Goal: Task Accomplishment & Management: Use online tool/utility

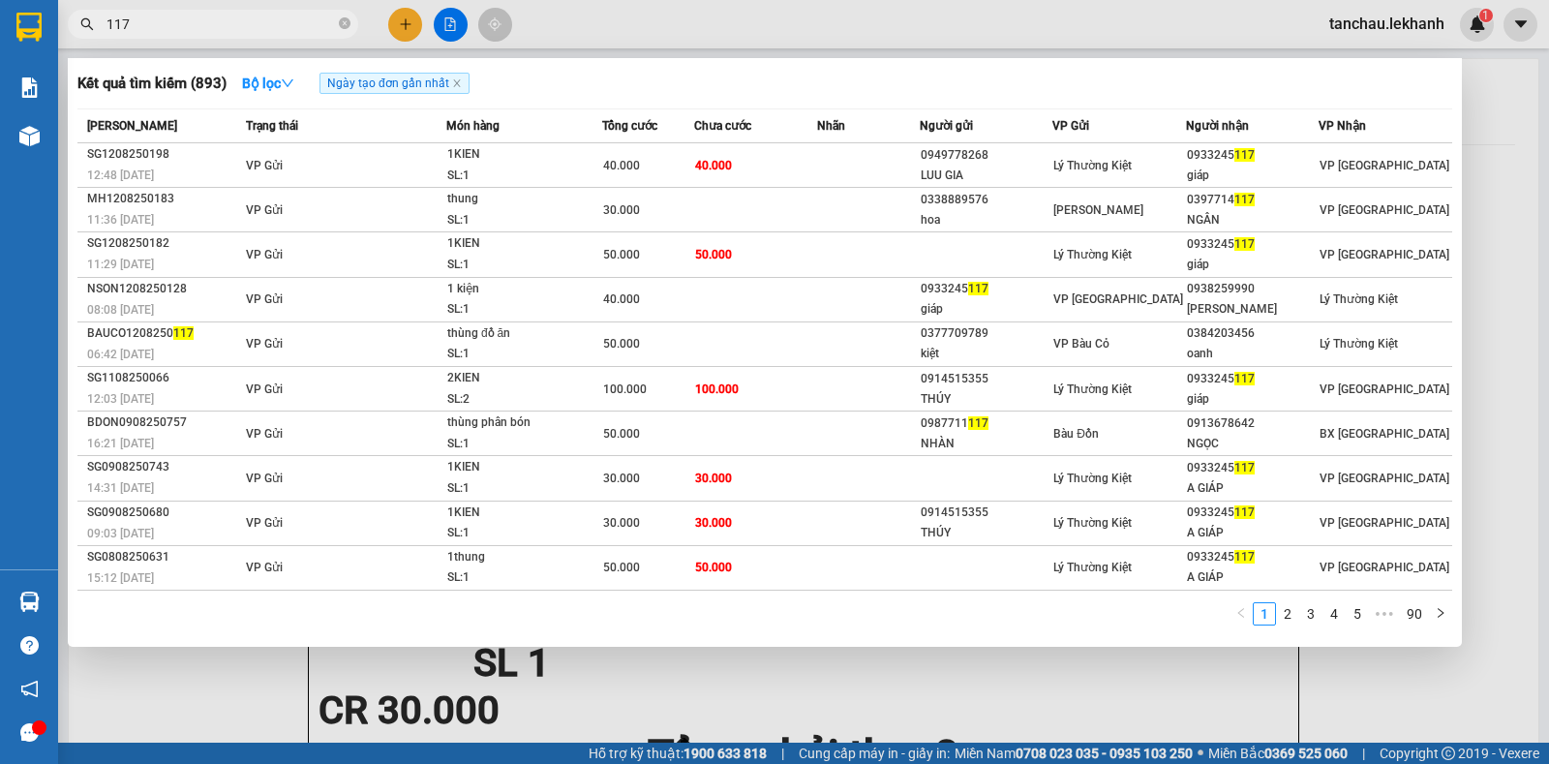
click at [291, 24] on input "117" at bounding box center [221, 24] width 229 height 21
type input "1"
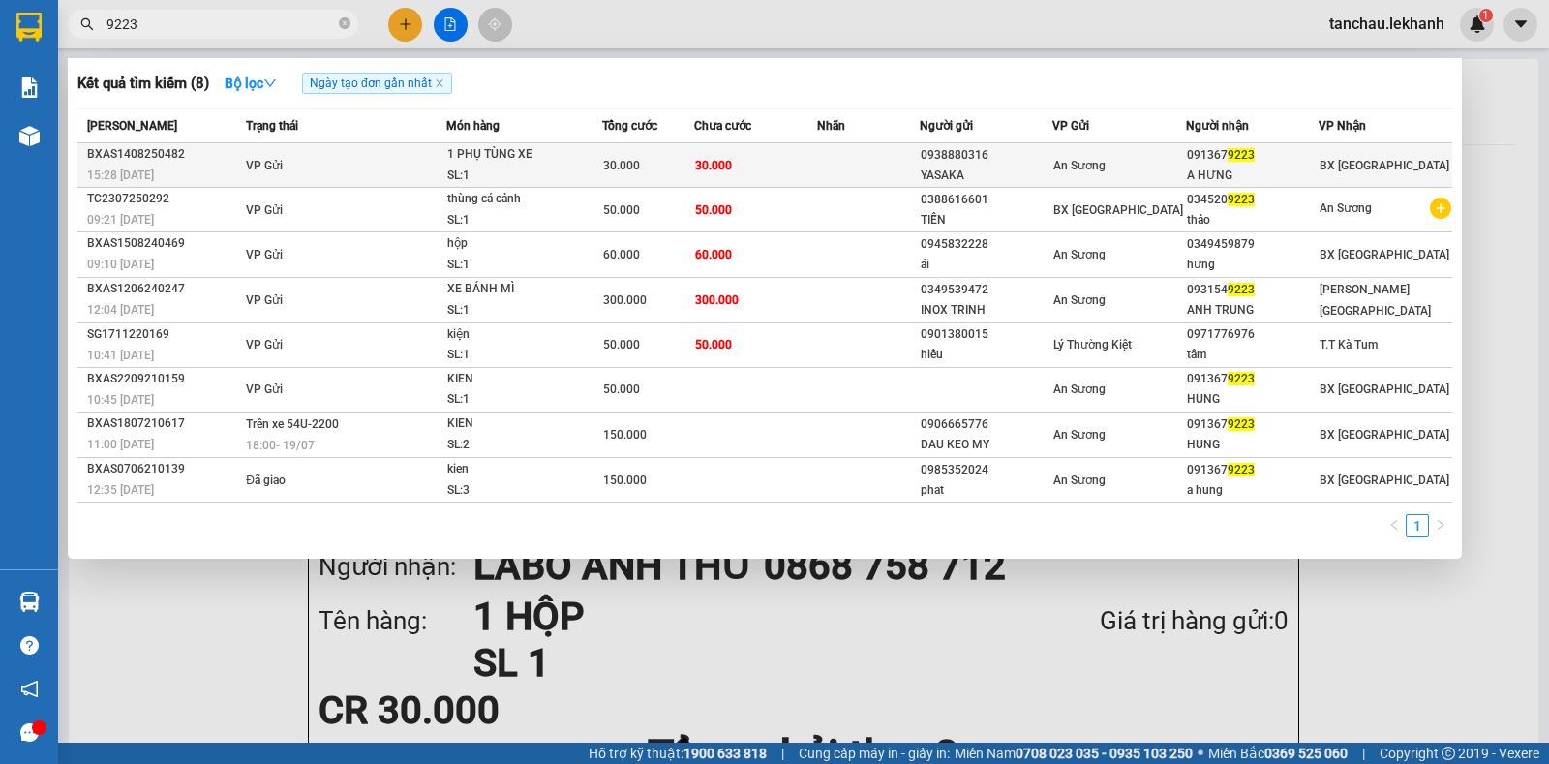
type input "9223"
click at [780, 179] on td "30.000" at bounding box center [755, 165] width 123 height 45
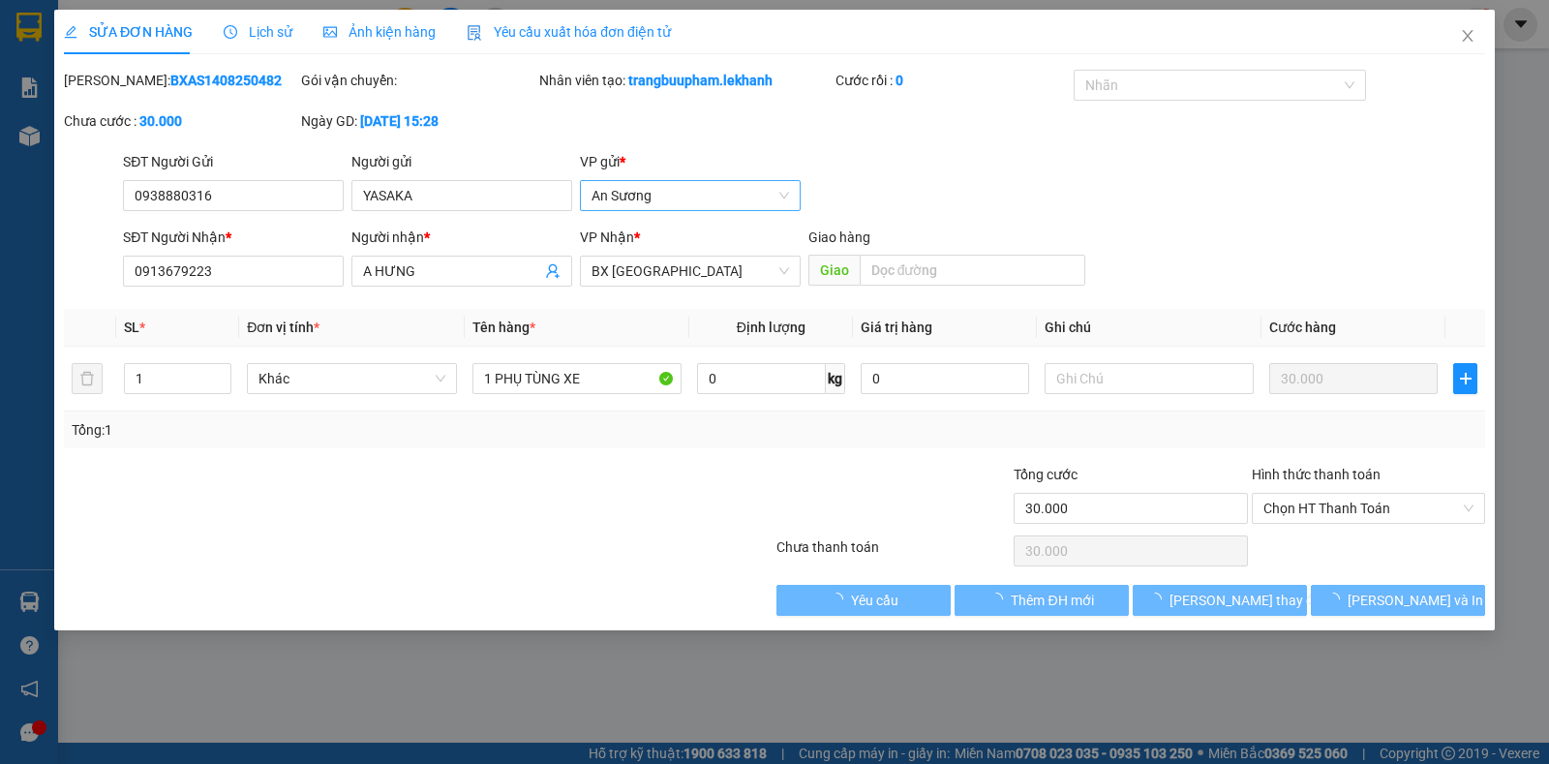
type input "0938880316"
type input "YASAKA"
type input "0913679223"
type input "A HƯNG"
type input "30.000"
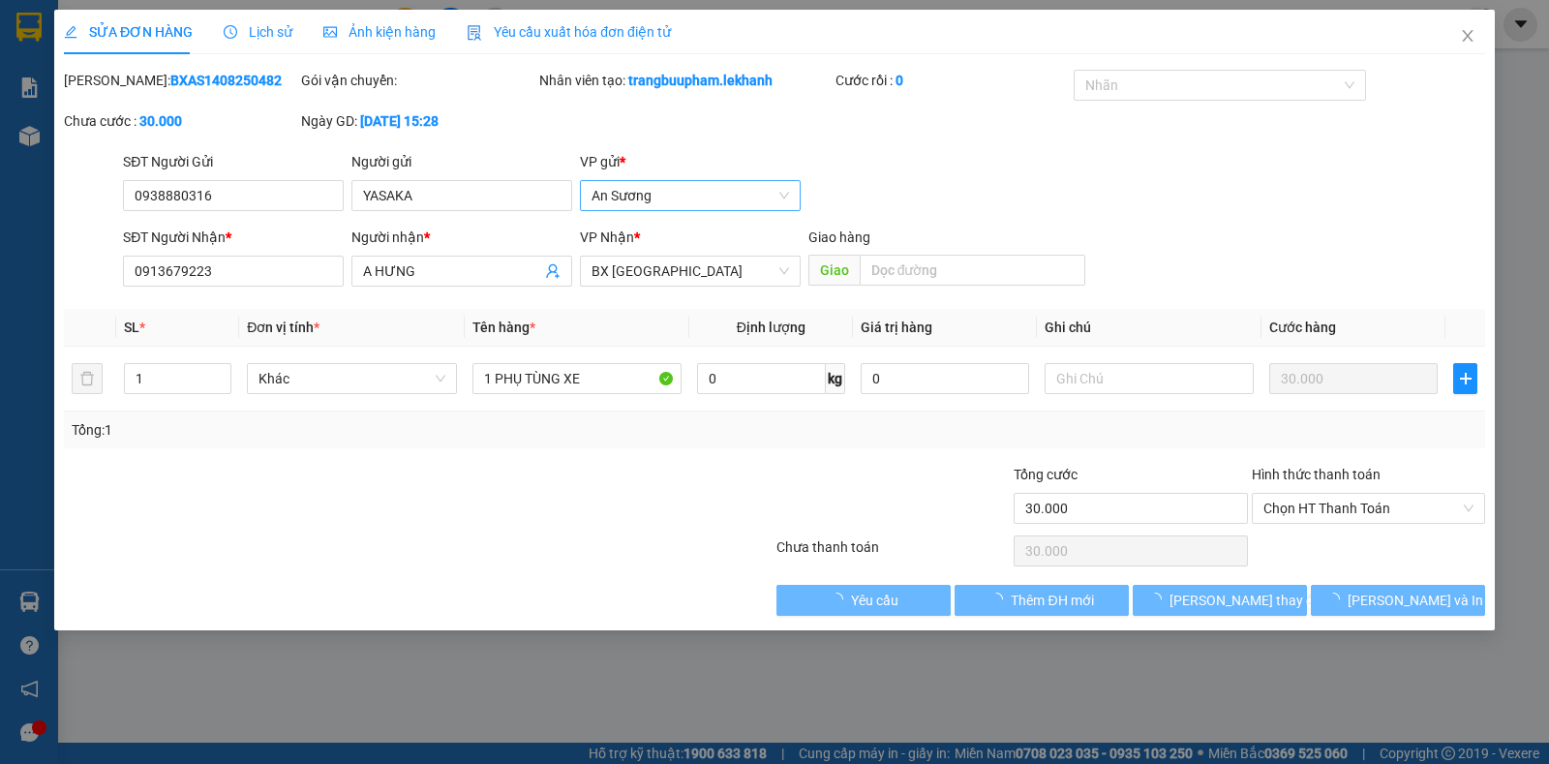
type input "30.000"
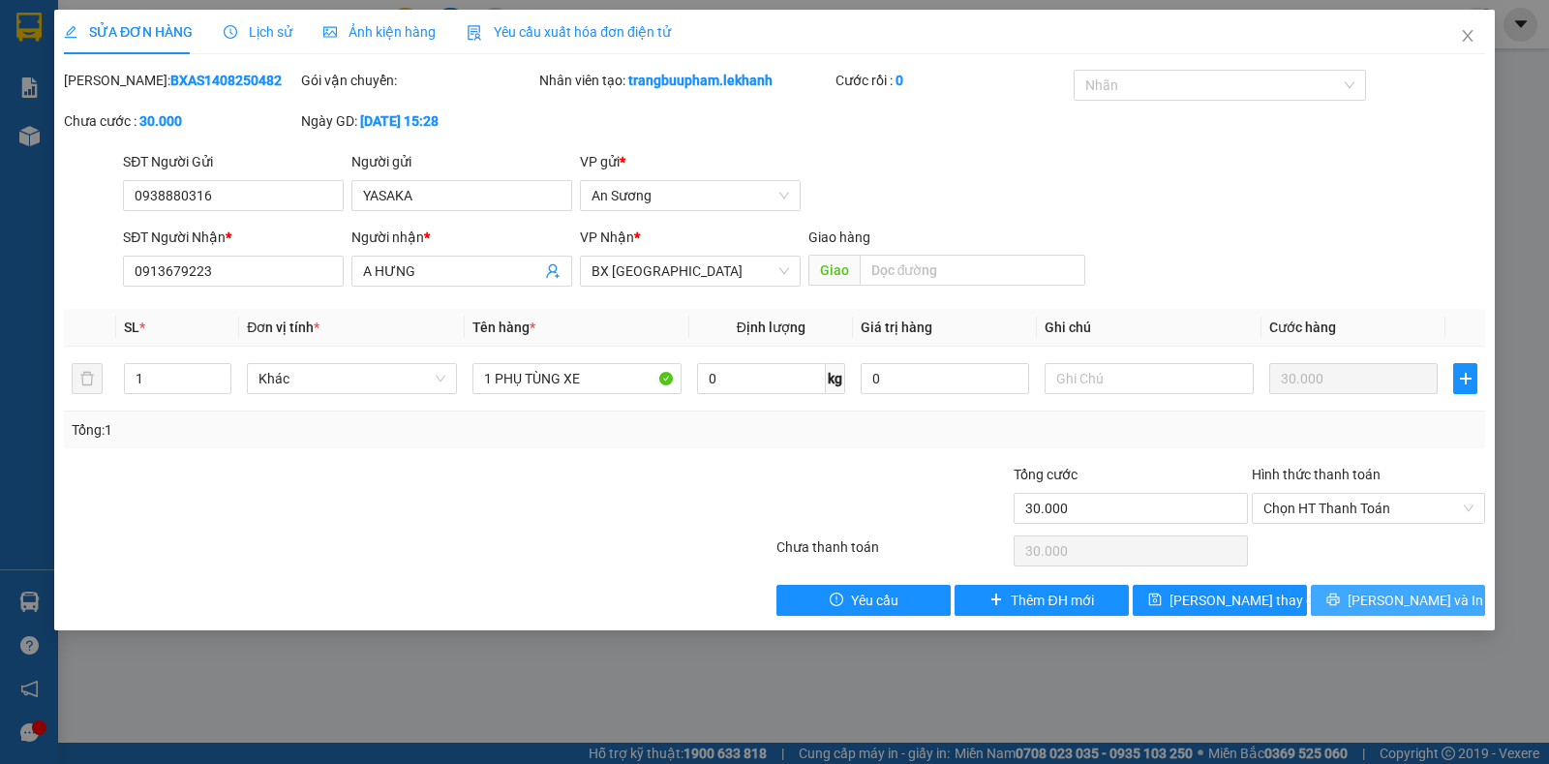
click at [1385, 615] on button "[PERSON_NAME] và In" at bounding box center [1398, 600] width 174 height 31
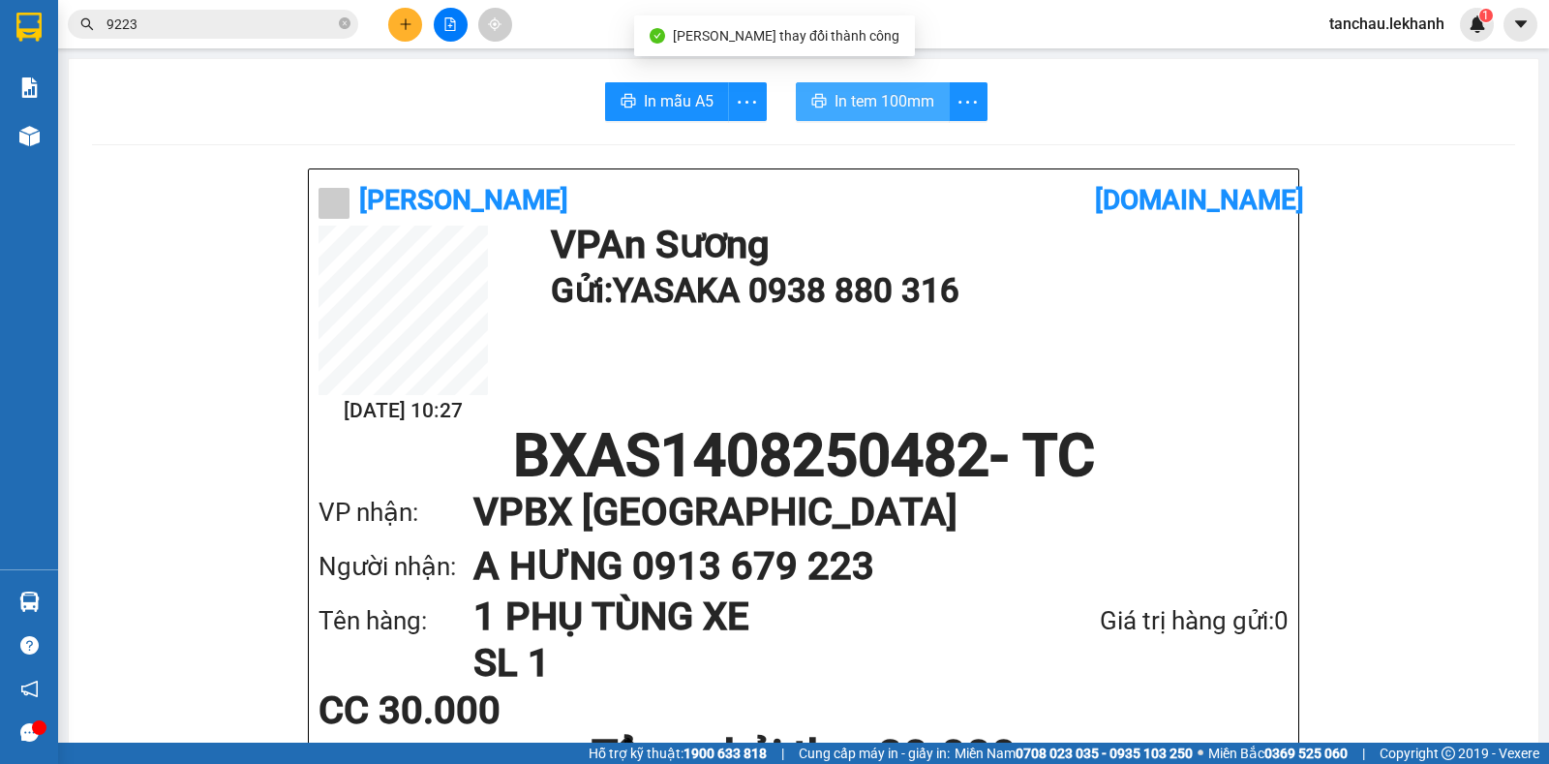
click at [854, 98] on span "In tem 100mm" at bounding box center [885, 101] width 100 height 24
